Goal: Transaction & Acquisition: Download file/media

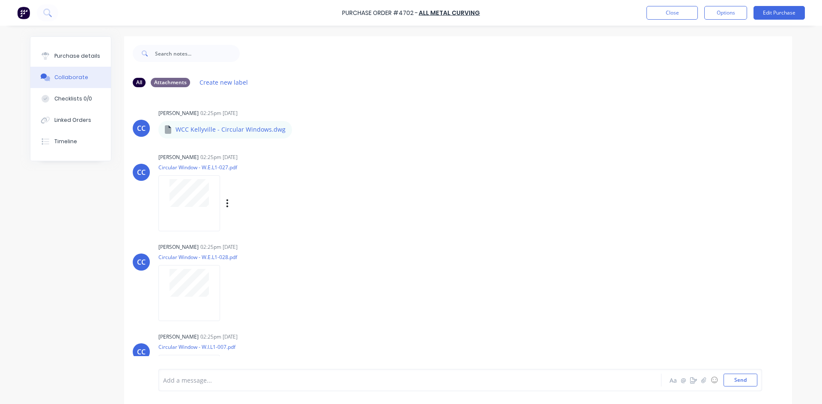
scroll to position [21, 0]
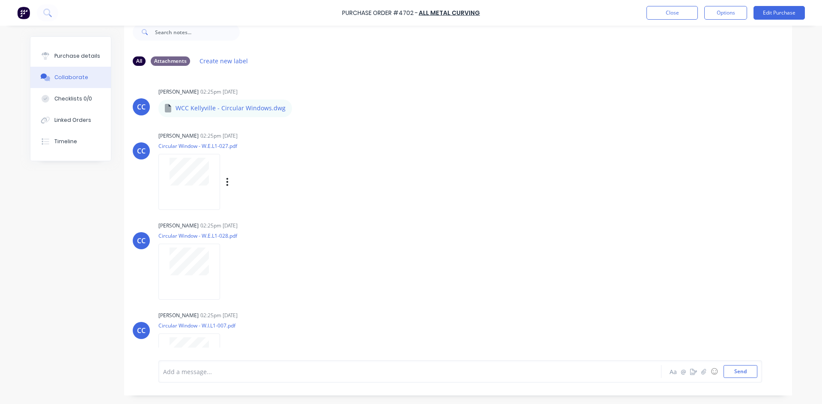
click at [190, 193] on div at bounding box center [189, 182] width 62 height 56
click at [72, 60] on button "Purchase details" at bounding box center [70, 55] width 80 height 21
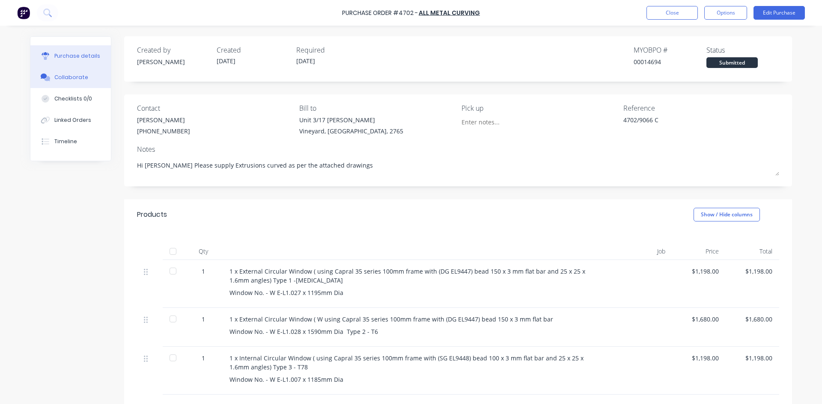
click at [74, 79] on div "Collaborate" at bounding box center [71, 78] width 34 height 8
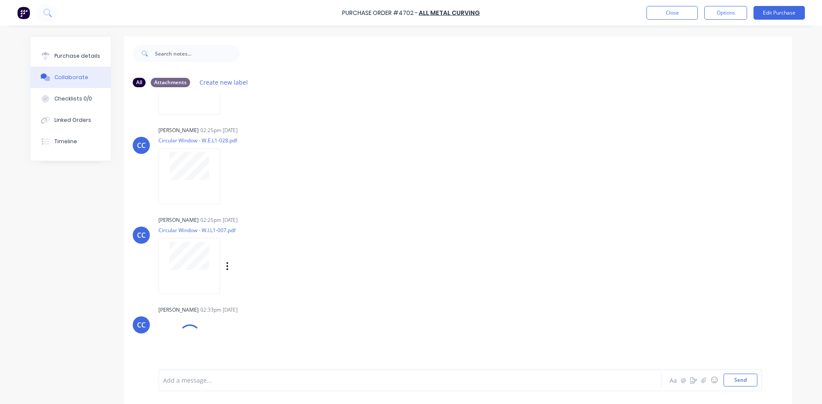
scroll to position [116, 0]
click at [201, 345] on div at bounding box center [189, 351] width 54 height 37
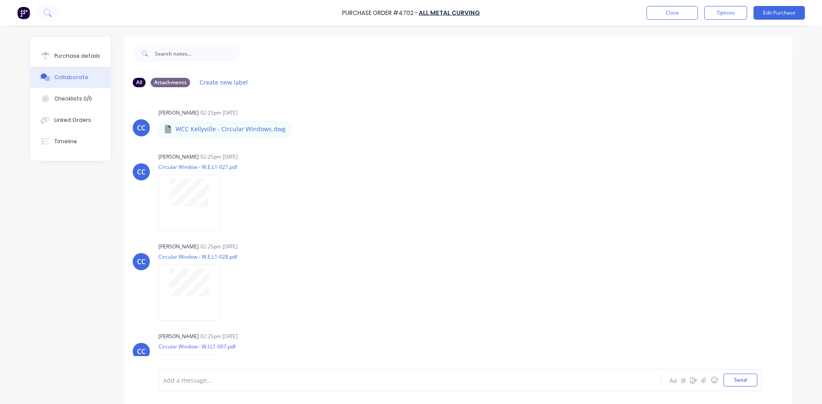
scroll to position [0, 0]
click at [190, 128] on p "WCC Kellyville - Circular Windows.dwg" at bounding box center [230, 129] width 110 height 9
click at [234, 130] on p "WCC Kellyville - Circular Windows.dwg" at bounding box center [230, 129] width 110 height 9
click at [258, 134] on p "WCC Kellyville - Circular Windows.dwg" at bounding box center [230, 129] width 110 height 9
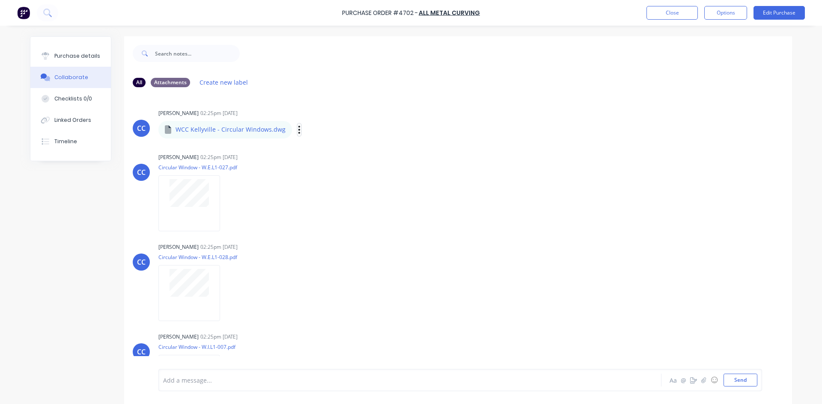
click at [298, 130] on icon "button" at bounding box center [299, 130] width 3 height 10
click at [337, 156] on button "Download" at bounding box center [355, 152] width 96 height 19
click at [0, 0] on button "button" at bounding box center [0, 0] width 0 height 0
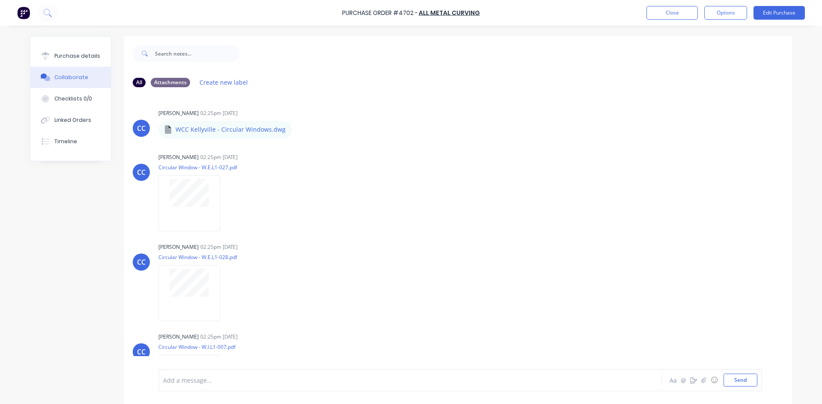
click at [0, 0] on button "Download" at bounding box center [0, 0] width 0 height 0
